Goal: Communication & Community: Answer question/provide support

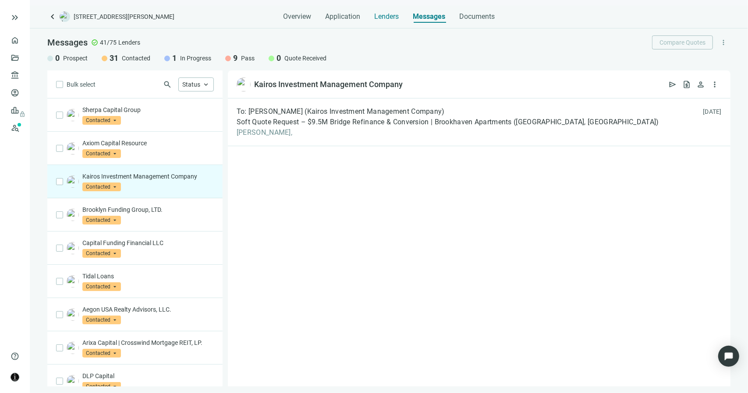
click at [381, 15] on span "Lenders" at bounding box center [386, 16] width 25 height 9
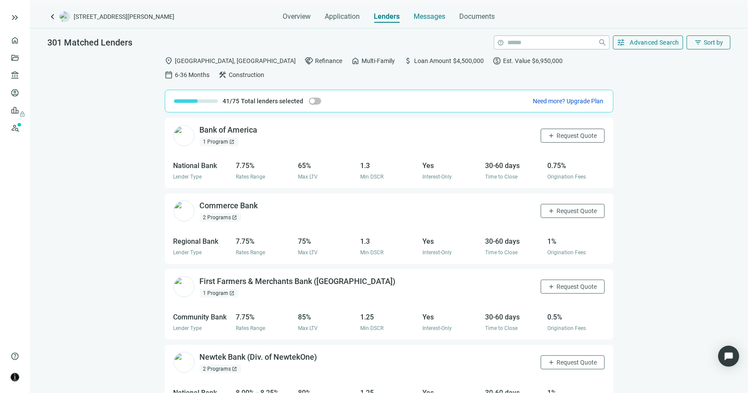
click at [428, 18] on span "Messages" at bounding box center [430, 16] width 32 height 8
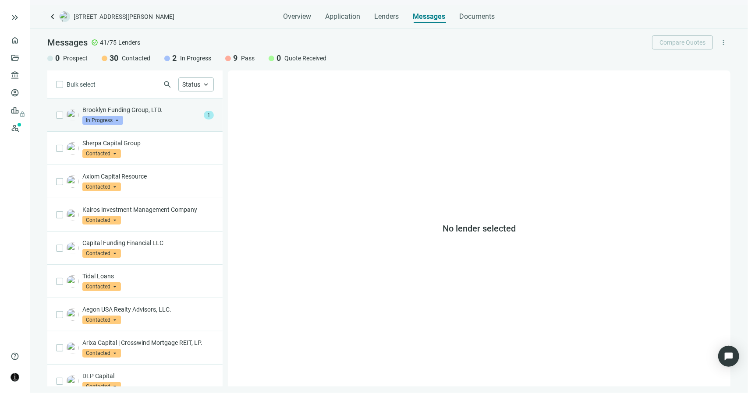
click at [177, 117] on div "Brooklyn Funding Group, LTD. In Progress arrow_drop_down" at bounding box center [141, 115] width 118 height 19
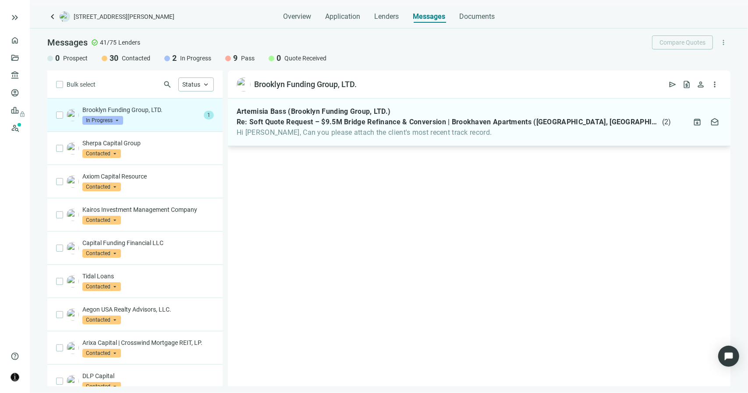
click at [290, 134] on span "Hi [PERSON_NAME], Can you please attach the client's most recent track record." at bounding box center [454, 132] width 435 height 9
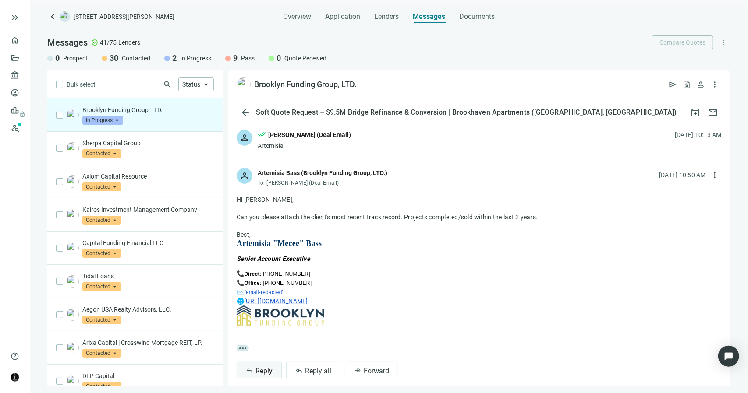
click at [275, 370] on button "reply Reply" at bounding box center [259, 371] width 45 height 18
type textarea "**********"
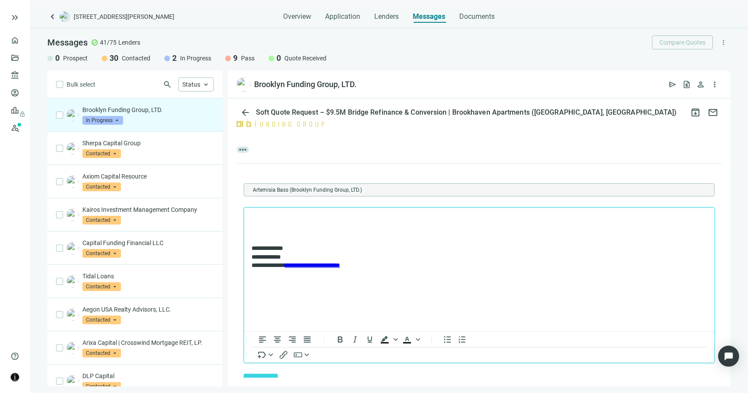
scroll to position [212, 0]
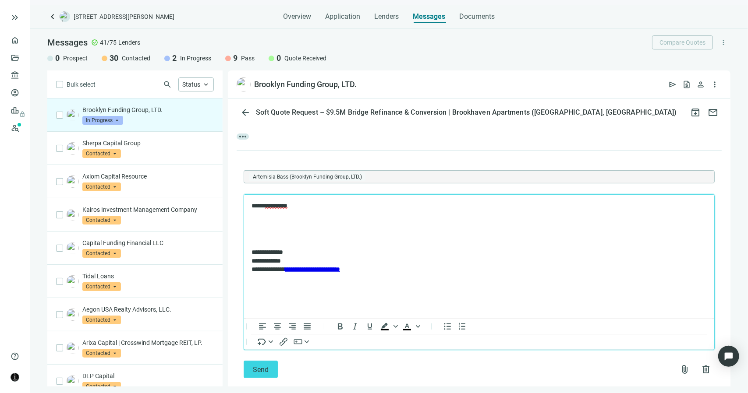
click at [309, 209] on p "***** ********* *" at bounding box center [474, 215] width 447 height 26
click at [256, 256] on p "Rich Text Area. Press ALT-0 for help." at bounding box center [478, 255] width 455 height 9
click at [679, 367] on span "attach_file" at bounding box center [684, 369] width 11 height 11
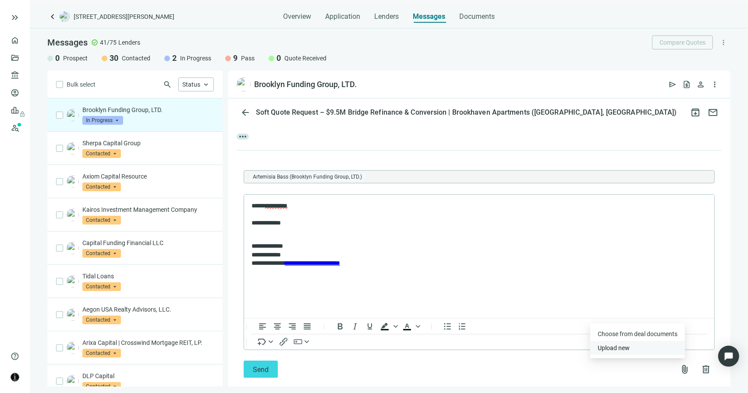
click at [631, 347] on button "Upload new" at bounding box center [637, 348] width 95 height 14
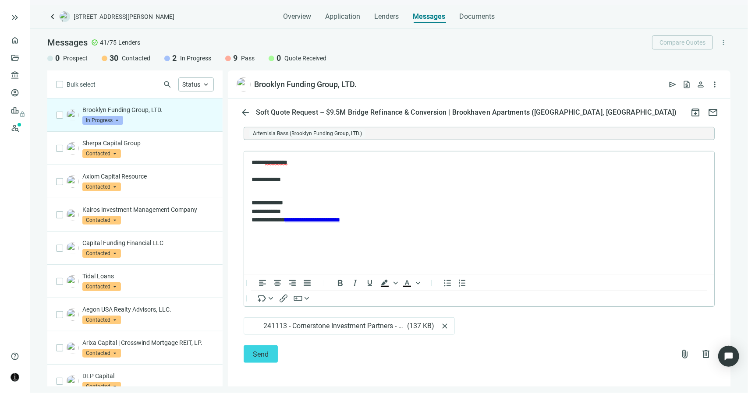
scroll to position [256, 0]
click at [258, 354] on span "Send" at bounding box center [261, 354] width 16 height 8
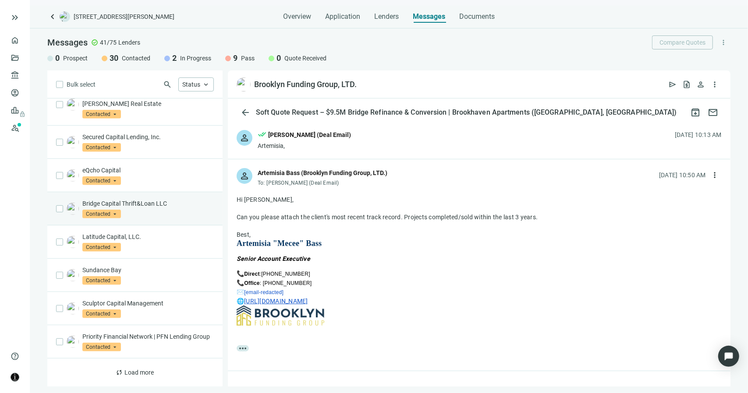
scroll to position [420, 0]
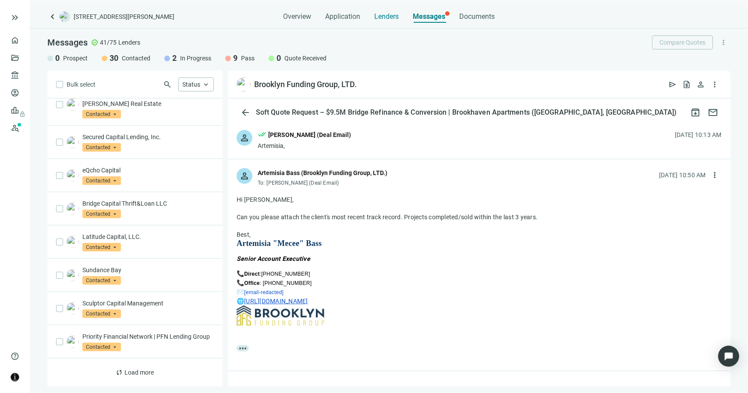
click at [393, 18] on span "Lenders" at bounding box center [386, 16] width 25 height 9
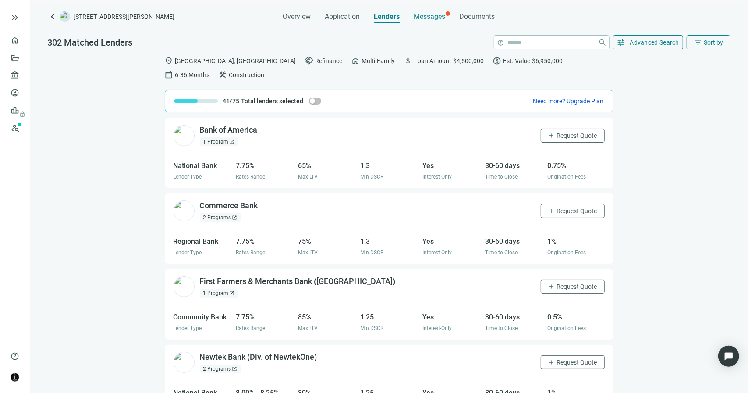
click at [427, 20] on span "Messages" at bounding box center [430, 16] width 32 height 8
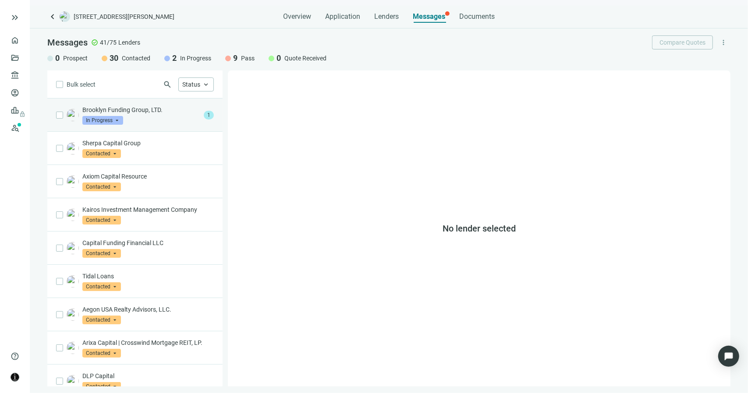
click at [125, 122] on div "Brooklyn Funding Group, LTD. In Progress arrow_drop_down" at bounding box center [141, 115] width 118 height 19
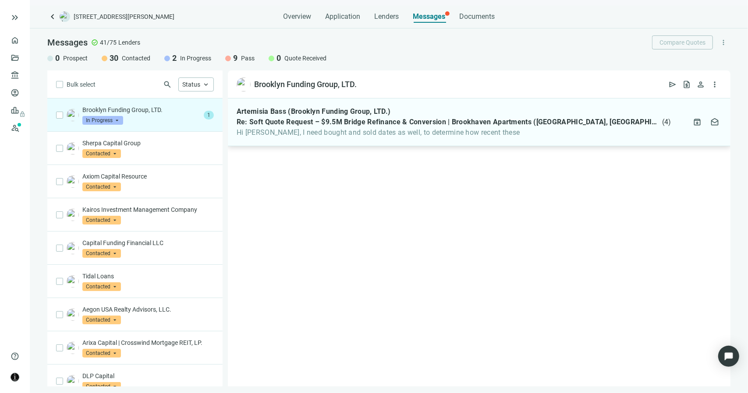
click at [274, 134] on span "Hi [PERSON_NAME], I need bought and sold dates as well, to determine how recent…" at bounding box center [454, 132] width 435 height 9
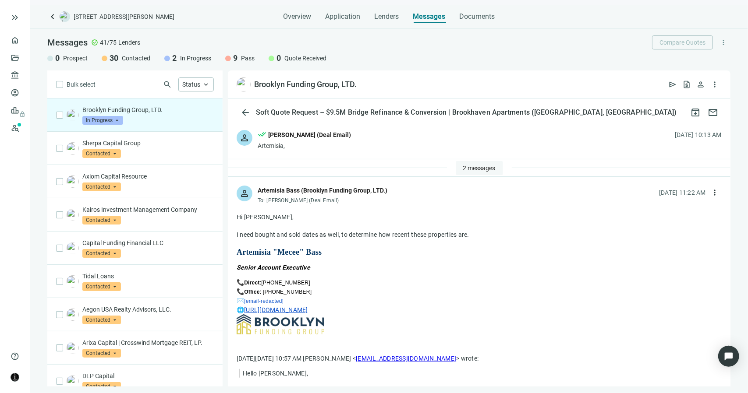
click at [486, 166] on span "2 messages" at bounding box center [479, 168] width 32 height 7
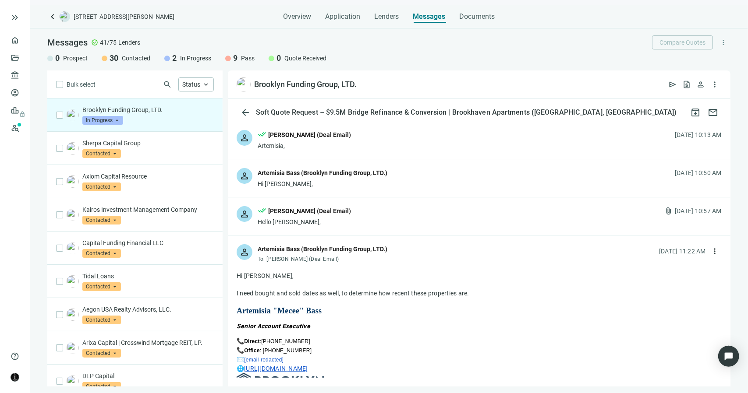
click at [384, 204] on div "person done_all [PERSON_NAME] (Deal Email) Hello [PERSON_NAME], attach_file [DA…" at bounding box center [479, 217] width 502 height 38
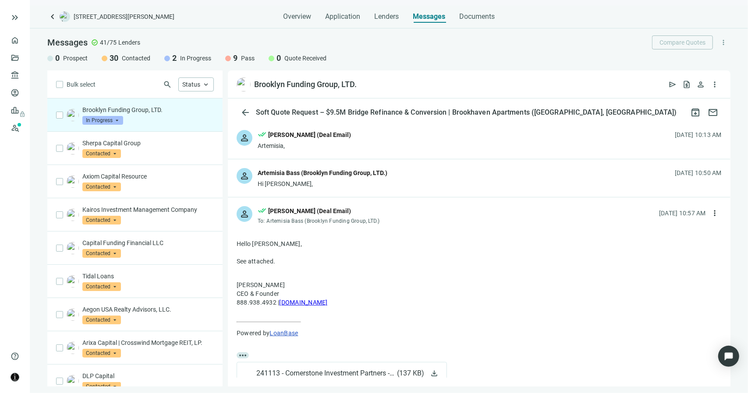
click at [375, 172] on div "Artemisia Bass (Brooklyn Funding Group, LTD.)" at bounding box center [323, 173] width 130 height 10
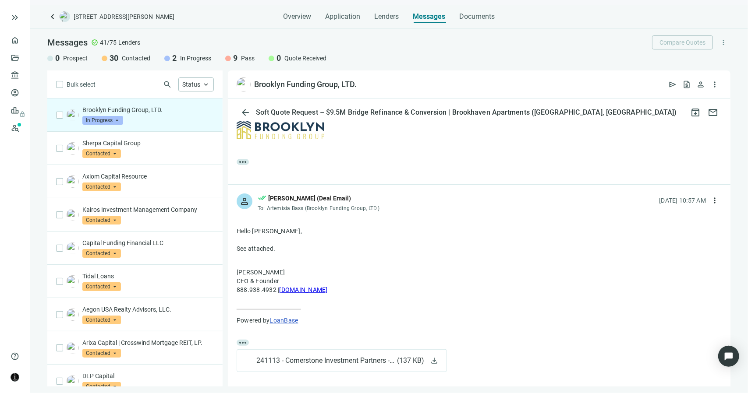
scroll to position [307, 0]
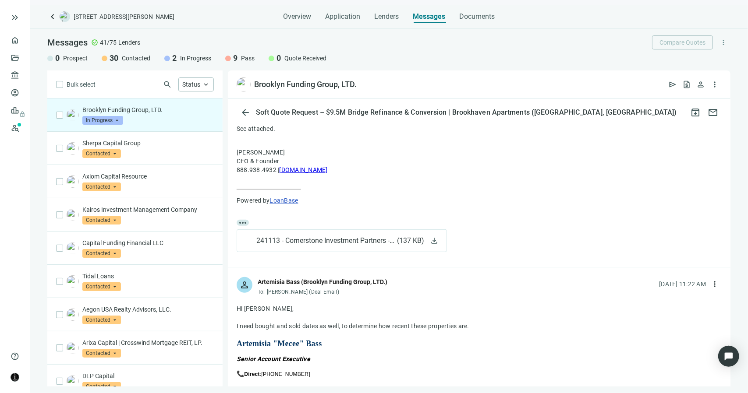
click at [596, 175] on div "Hello [PERSON_NAME], See attached. [PERSON_NAME] CEO & Founder 888.938.4932 | […" at bounding box center [479, 163] width 485 height 113
click at [368, 83] on span "open_in_new" at bounding box center [365, 84] width 9 height 9
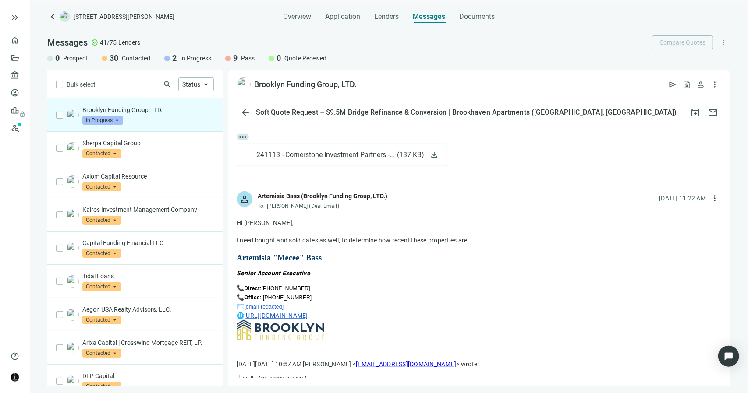
scroll to position [394, 0]
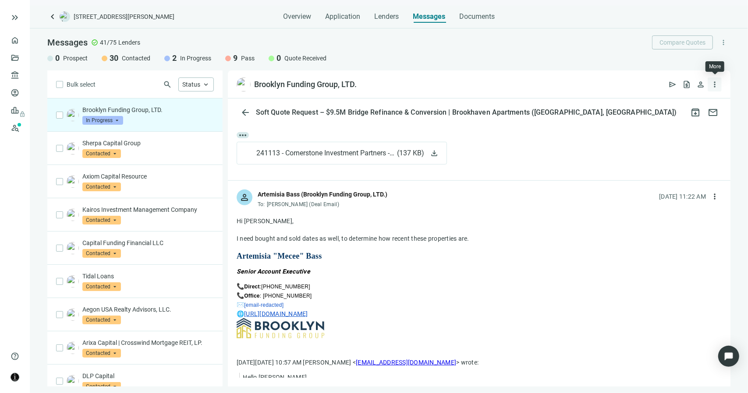
click at [717, 87] on span "more_vert" at bounding box center [714, 84] width 9 height 9
click at [491, 222] on div "Hi [PERSON_NAME]," at bounding box center [479, 221] width 485 height 9
click at [710, 197] on span "more_vert" at bounding box center [714, 196] width 9 height 9
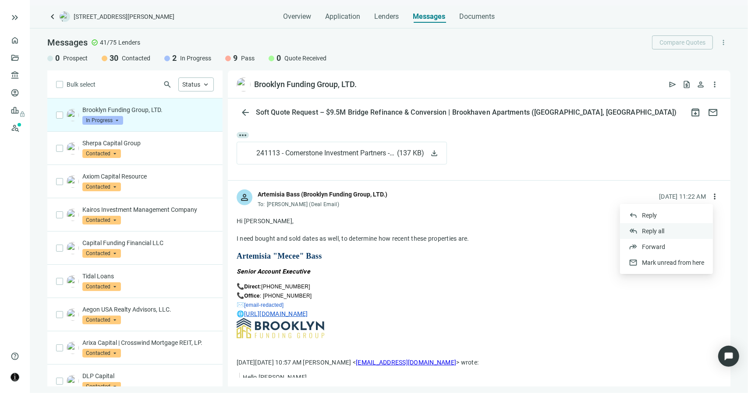
click at [647, 230] on span "Reply all" at bounding box center [653, 231] width 22 height 7
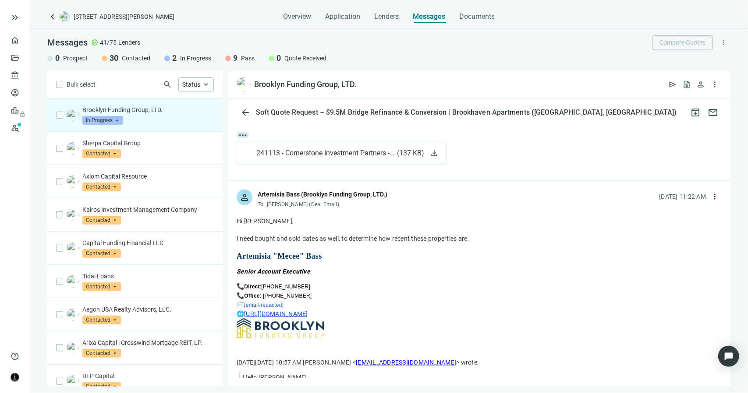
scroll to position [701, 0]
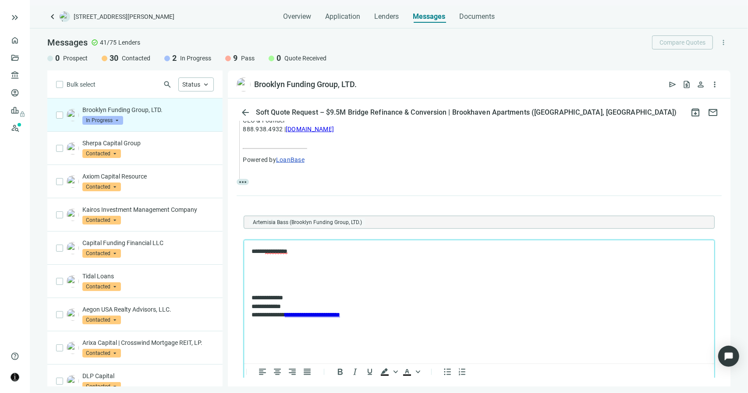
click at [315, 272] on p "***** ********* *" at bounding box center [474, 260] width 447 height 26
click at [463, 269] on p "**********" at bounding box center [474, 260] width 447 height 26
click at [531, 269] on p "**********" at bounding box center [474, 260] width 447 height 26
click at [578, 263] on p "**********" at bounding box center [474, 260] width 447 height 26
click at [573, 269] on p "**********" at bounding box center [474, 260] width 447 height 26
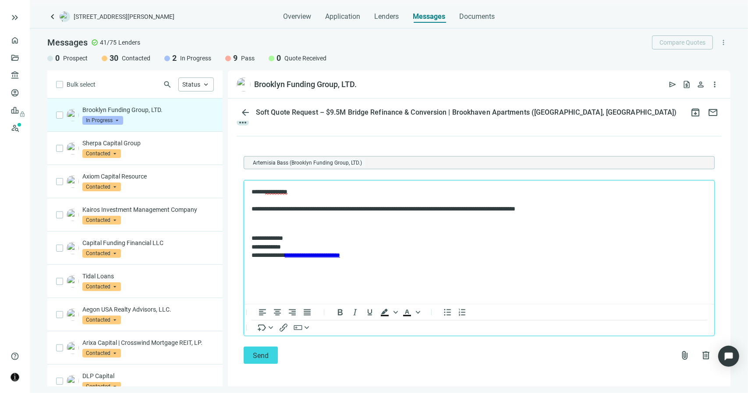
scroll to position [761, 0]
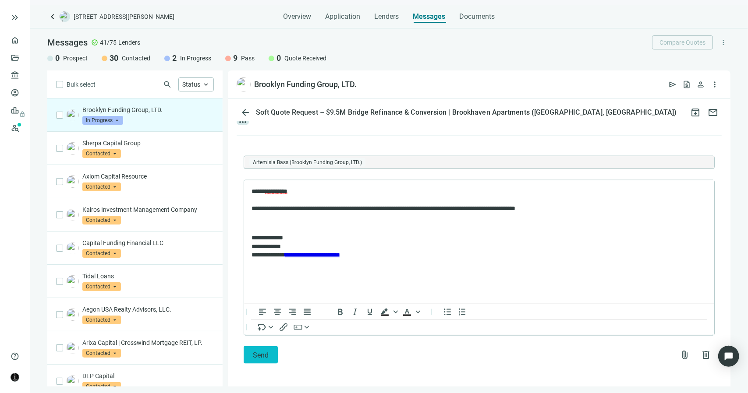
click at [258, 358] on button "Send" at bounding box center [261, 356] width 34 height 18
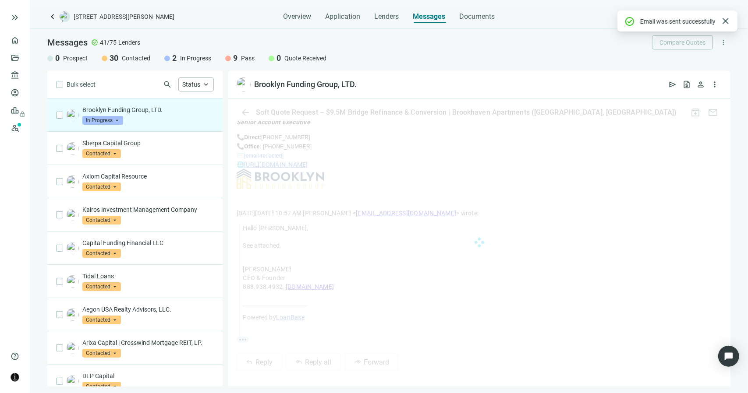
scroll to position [730, 0]
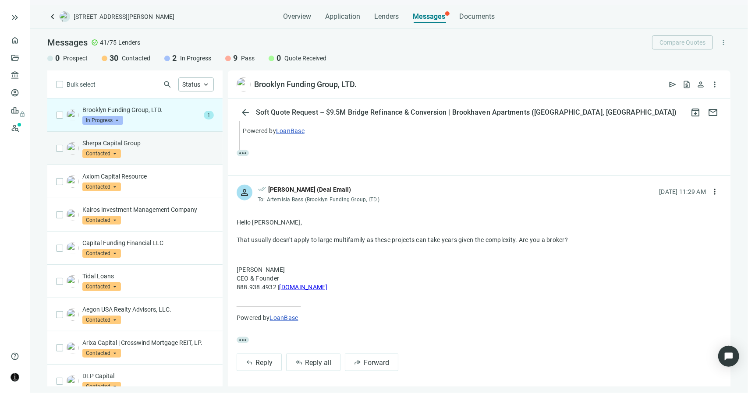
click at [166, 141] on p "Sherpa Capital Group" at bounding box center [147, 143] width 131 height 9
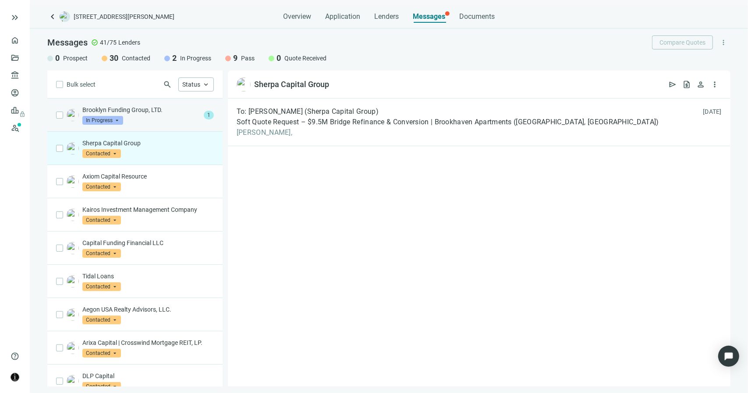
click at [152, 115] on div "Brooklyn Funding Group, LTD. In Progress arrow_drop_down" at bounding box center [141, 115] width 118 height 19
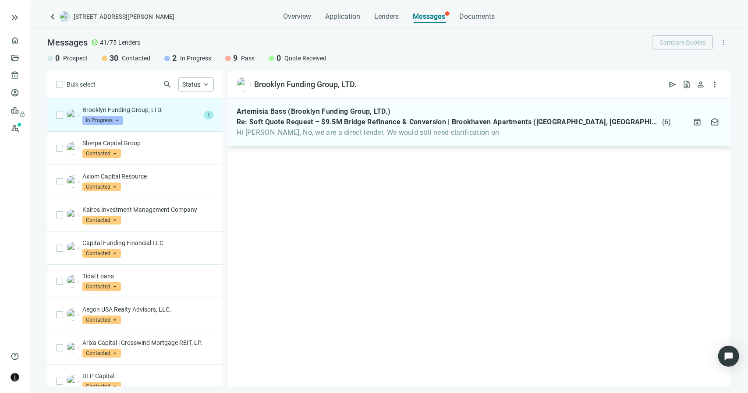
click at [366, 137] on div "Artemisia Bass (Brooklyn Funding Group, LTD.) Re: Soft Quote Request – $9.5M Br…" at bounding box center [479, 123] width 502 height 48
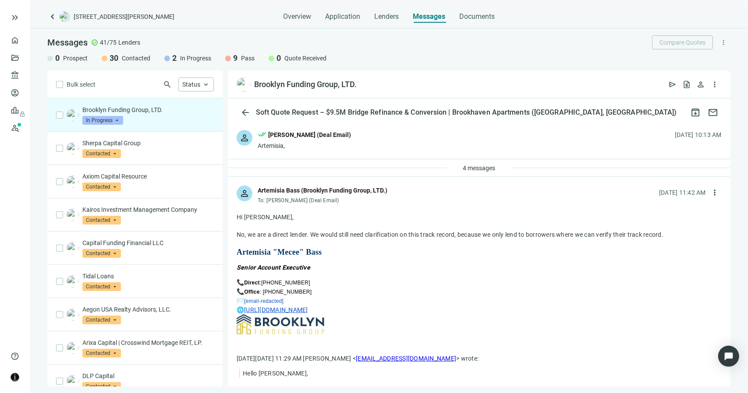
click at [290, 310] on link "[URL][DOMAIN_NAME]" at bounding box center [276, 310] width 64 height 7
click at [192, 152] on div "Sherpa Capital Group Contacted arrow_drop_down" at bounding box center [147, 148] width 131 height 19
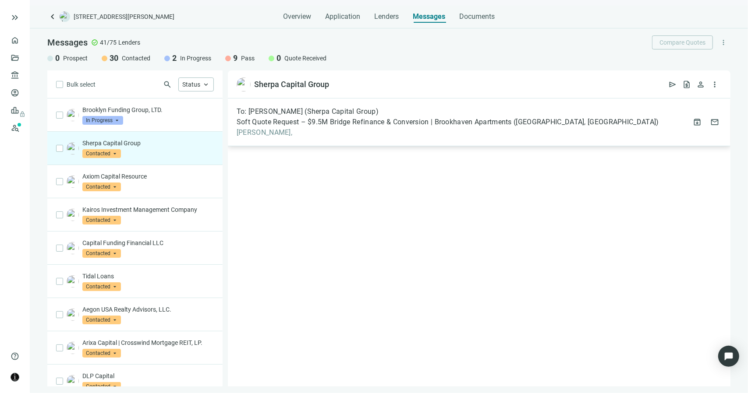
click at [248, 134] on span "[PERSON_NAME]," at bounding box center [448, 132] width 422 height 9
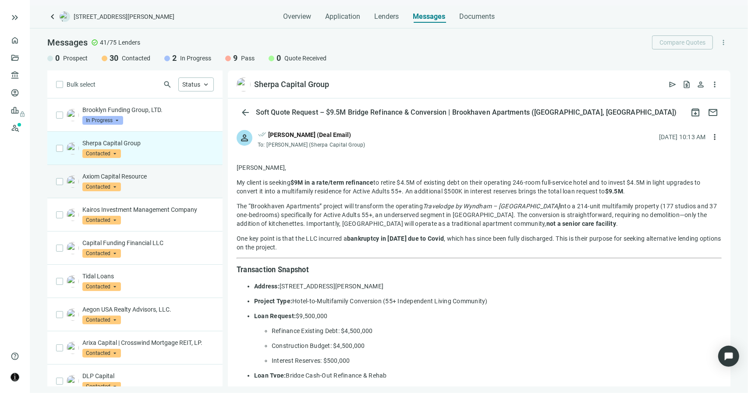
click at [150, 180] on div "Axiom Capital Resource Contacted arrow_drop_down" at bounding box center [147, 181] width 131 height 19
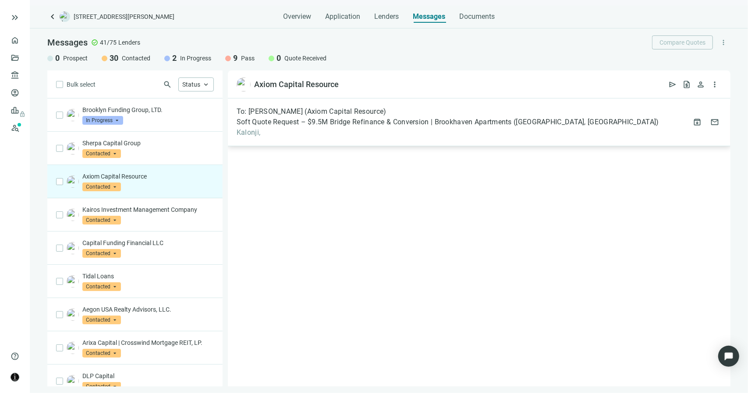
click at [253, 138] on div "To: [PERSON_NAME] (Axiom Capital Resource) Soft Quote Request – $9.5M Bridge Re…" at bounding box center [479, 123] width 502 height 48
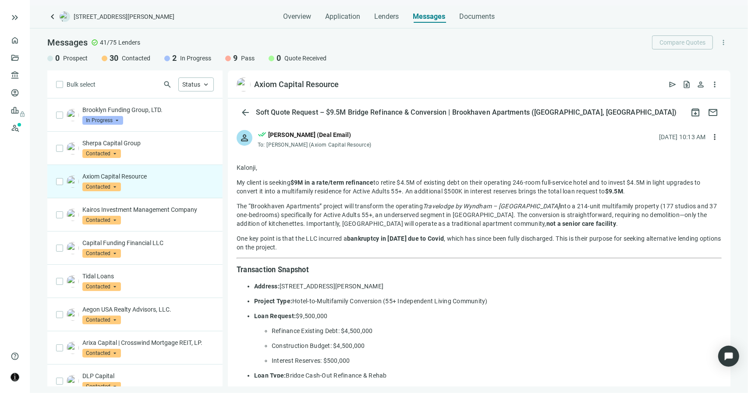
click at [134, 183] on div "Axiom Capital Resource Contacted arrow_drop_down" at bounding box center [147, 181] width 131 height 19
click at [151, 216] on div "Kairos Investment Management Company Contacted arrow_drop_down" at bounding box center [147, 214] width 131 height 19
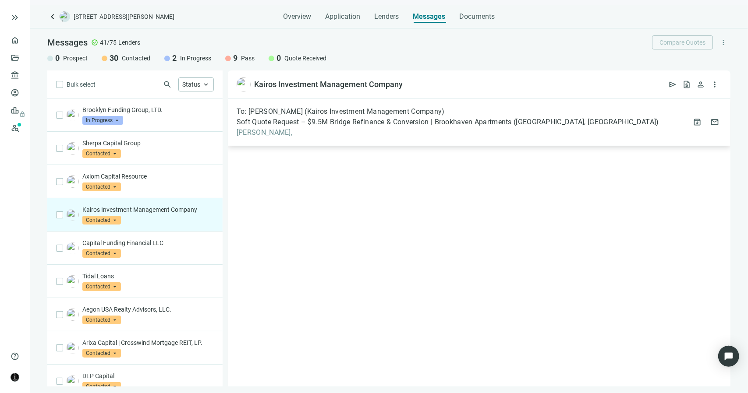
click at [250, 133] on span "[PERSON_NAME]," at bounding box center [448, 132] width 422 height 9
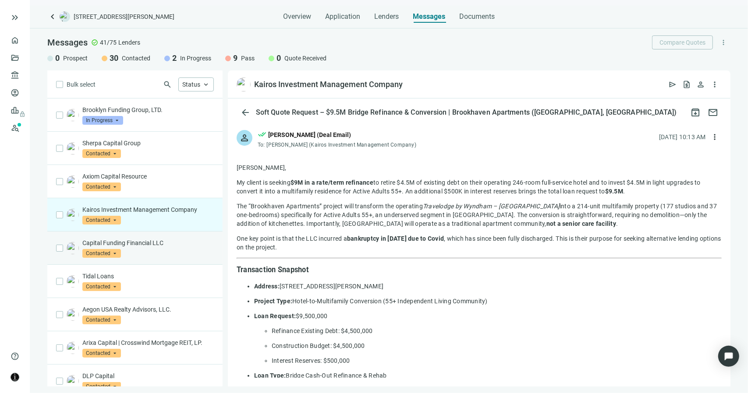
click at [153, 253] on div "Capital Funding Financial LLC Contacted arrow_drop_down" at bounding box center [147, 248] width 131 height 19
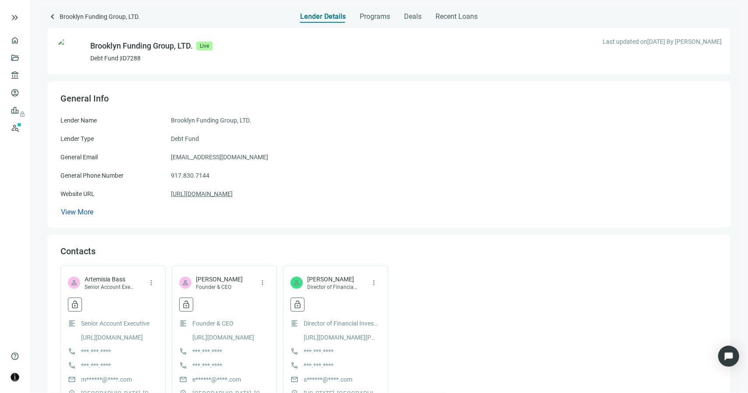
click at [233, 194] on link "[URL][DOMAIN_NAME]" at bounding box center [202, 194] width 62 height 10
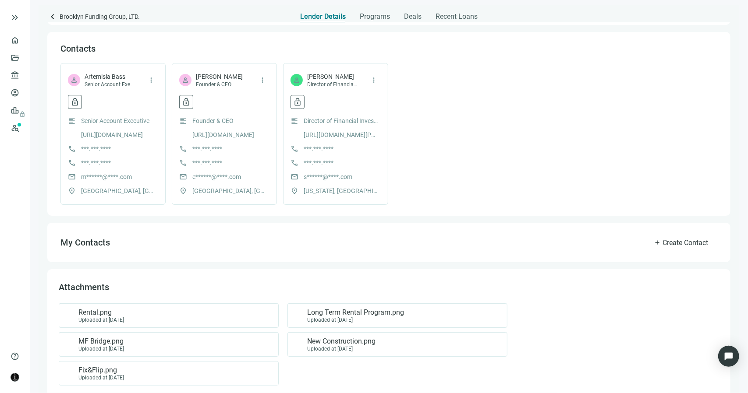
scroll to position [218, 0]
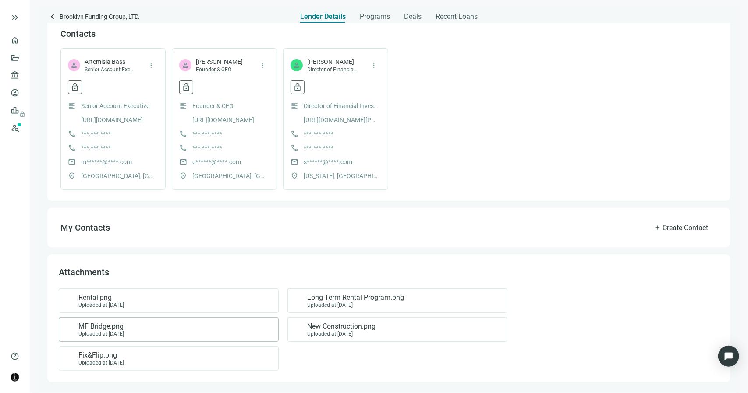
click at [164, 332] on div "MF Bridge.png Uploaded at 10.20.2023" at bounding box center [166, 329] width 205 height 15
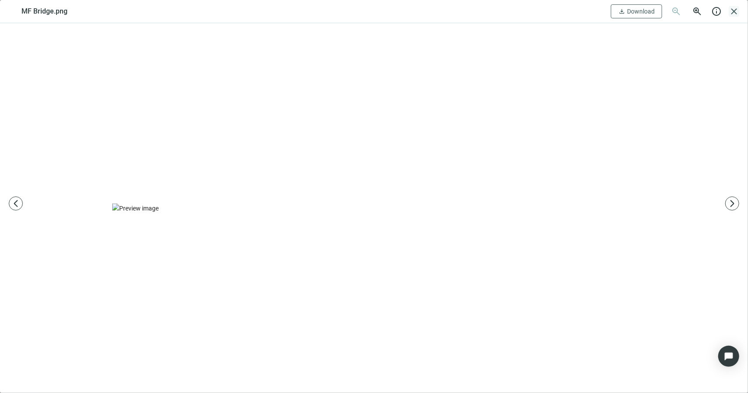
click at [731, 13] on span "close" at bounding box center [734, 11] width 11 height 11
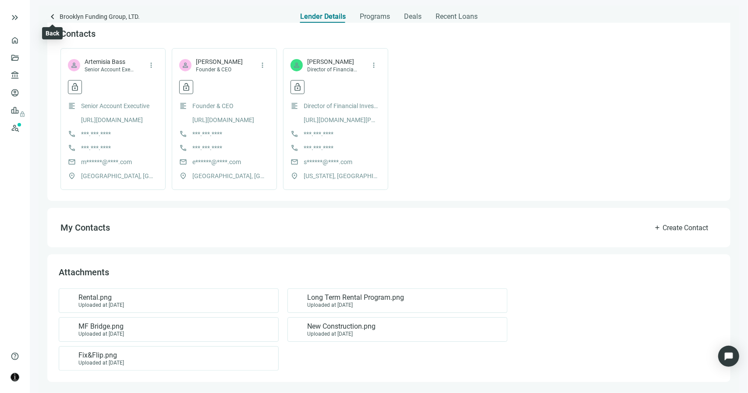
click at [53, 16] on span "keyboard_arrow_left" at bounding box center [52, 16] width 11 height 11
